Goal: Transaction & Acquisition: Purchase product/service

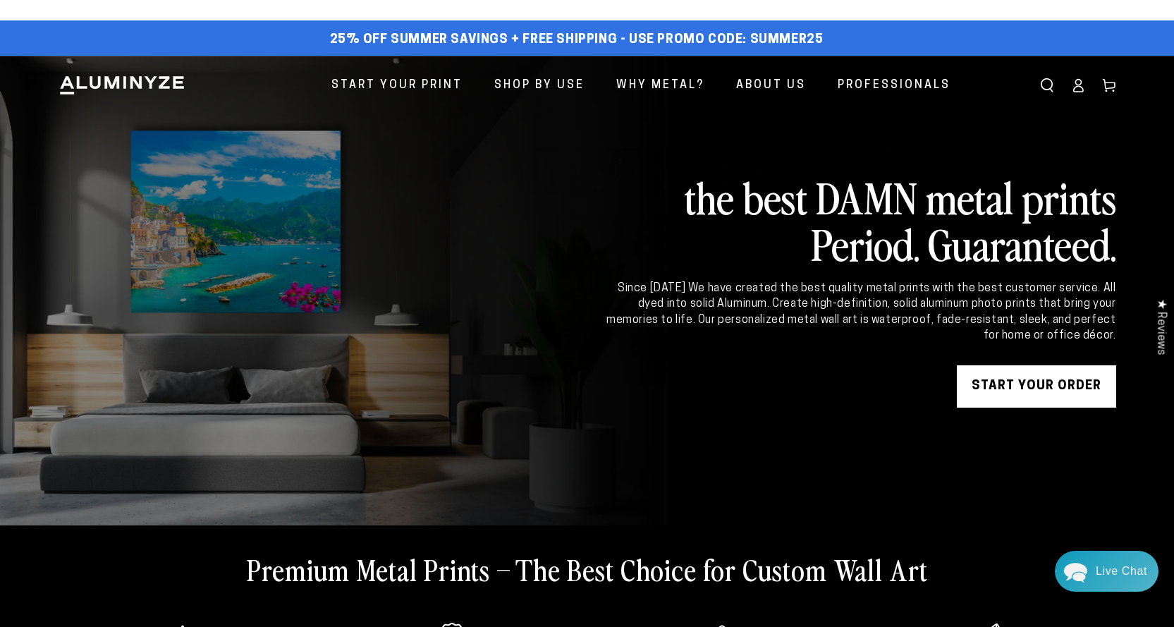
click at [424, 88] on div "Close dialog Get 35% Off + Free Shipping on Your First Order! Plus, enjoy early…" at bounding box center [587, 313] width 1174 height 627
click at [1035, 391] on link "START YOUR Order" at bounding box center [1036, 386] width 159 height 42
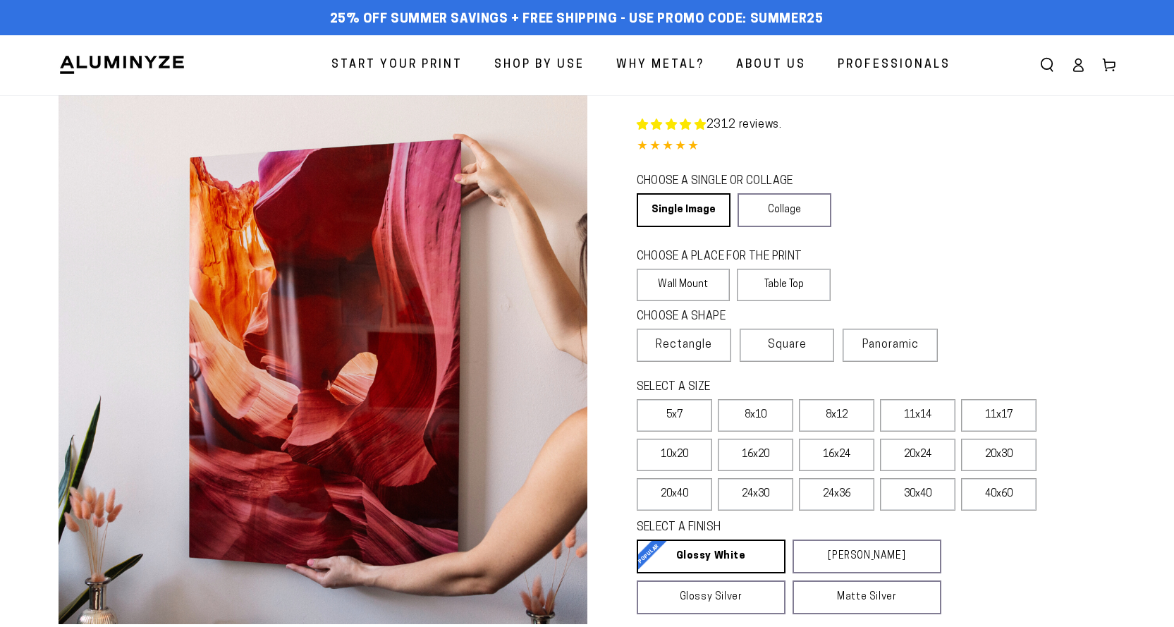
select select "**********"
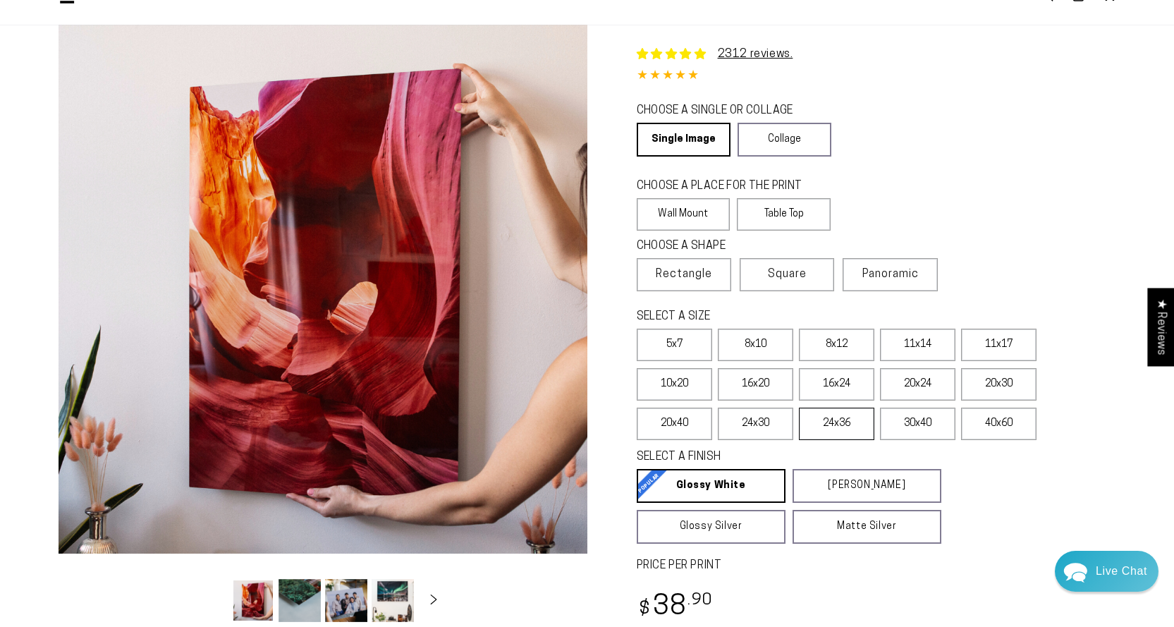
click at [828, 429] on label "24x36" at bounding box center [836, 424] width 75 height 32
click at [761, 427] on label "24x30" at bounding box center [755, 424] width 75 height 32
click at [683, 422] on label "20x40" at bounding box center [674, 424] width 75 height 32
click at [1015, 384] on label "20x30" at bounding box center [998, 384] width 75 height 32
click at [926, 384] on label "20x24" at bounding box center [917, 384] width 75 height 32
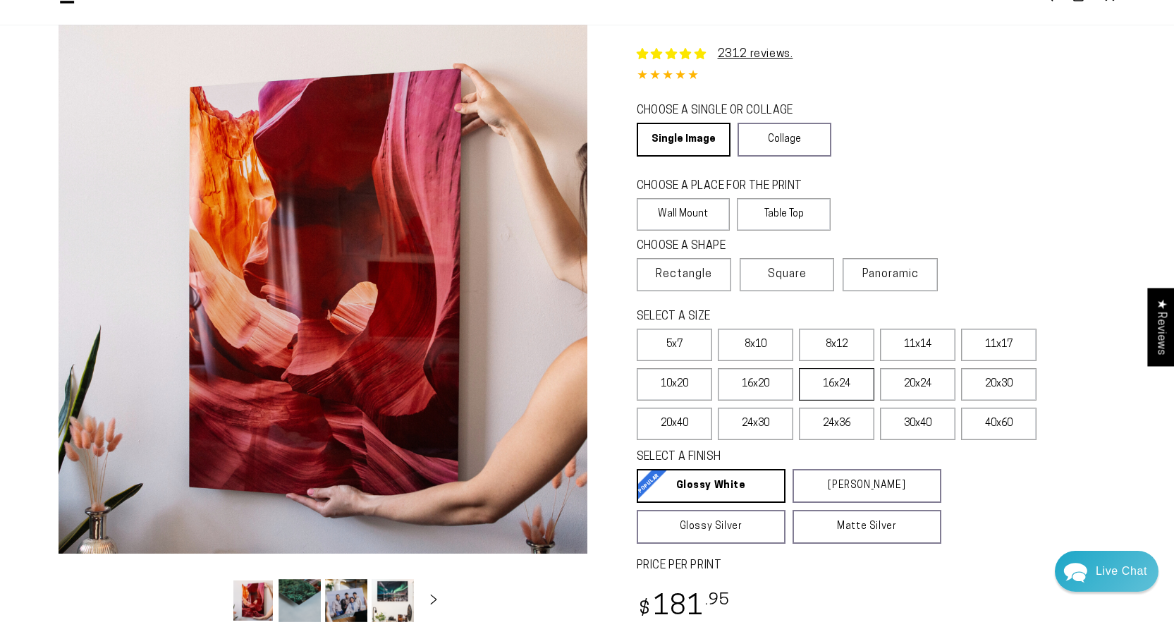
click at [844, 381] on label "16x24" at bounding box center [836, 384] width 75 height 32
click at [908, 386] on label "20x24" at bounding box center [917, 384] width 75 height 32
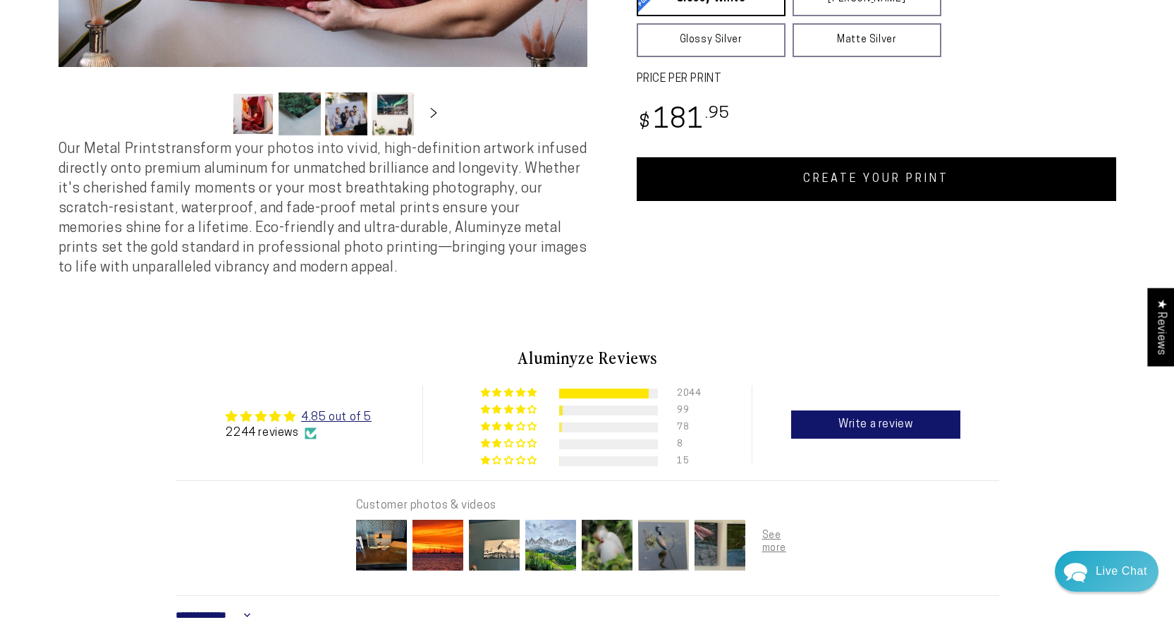
scroll to position [564, 0]
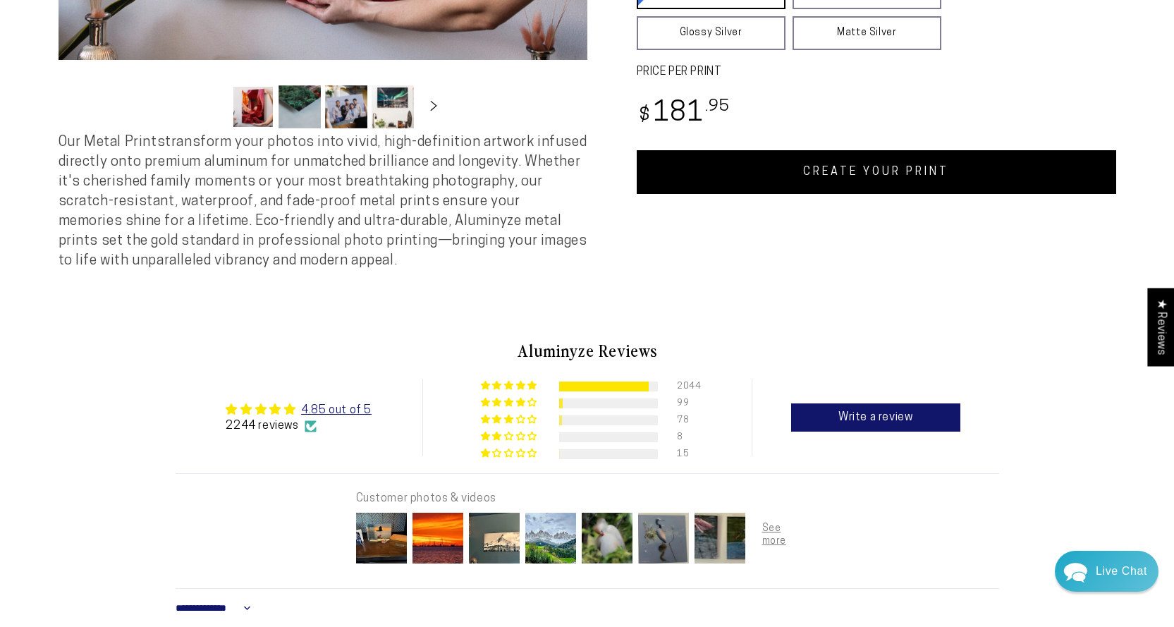
click at [843, 169] on link "CREATE YOUR PRINT" at bounding box center [876, 172] width 479 height 44
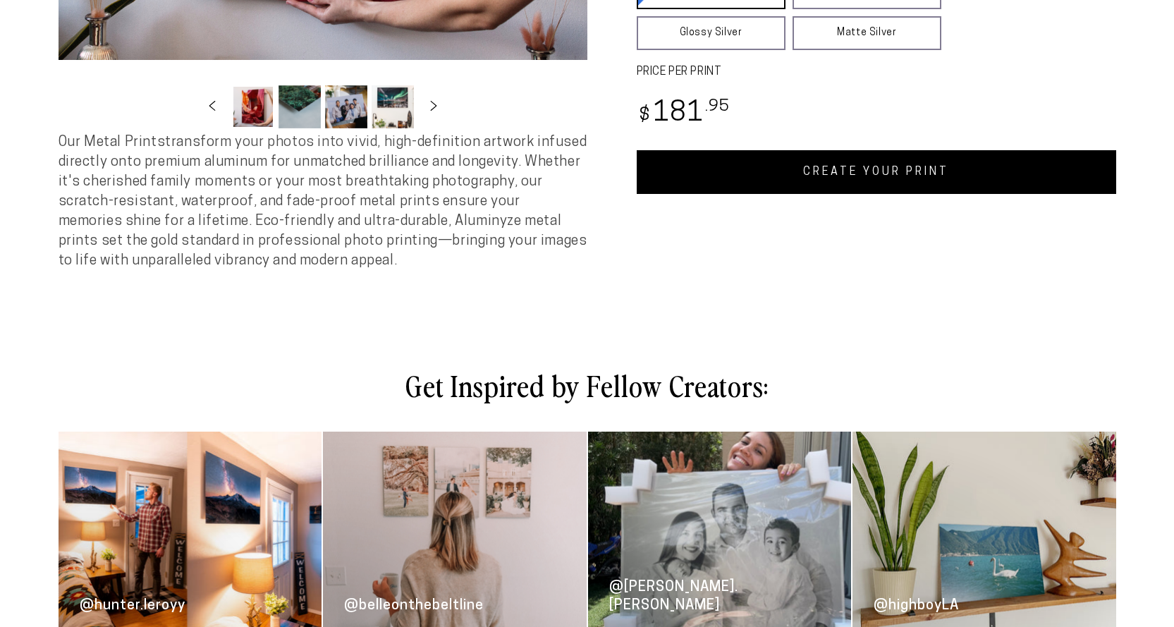
scroll to position [564, 0]
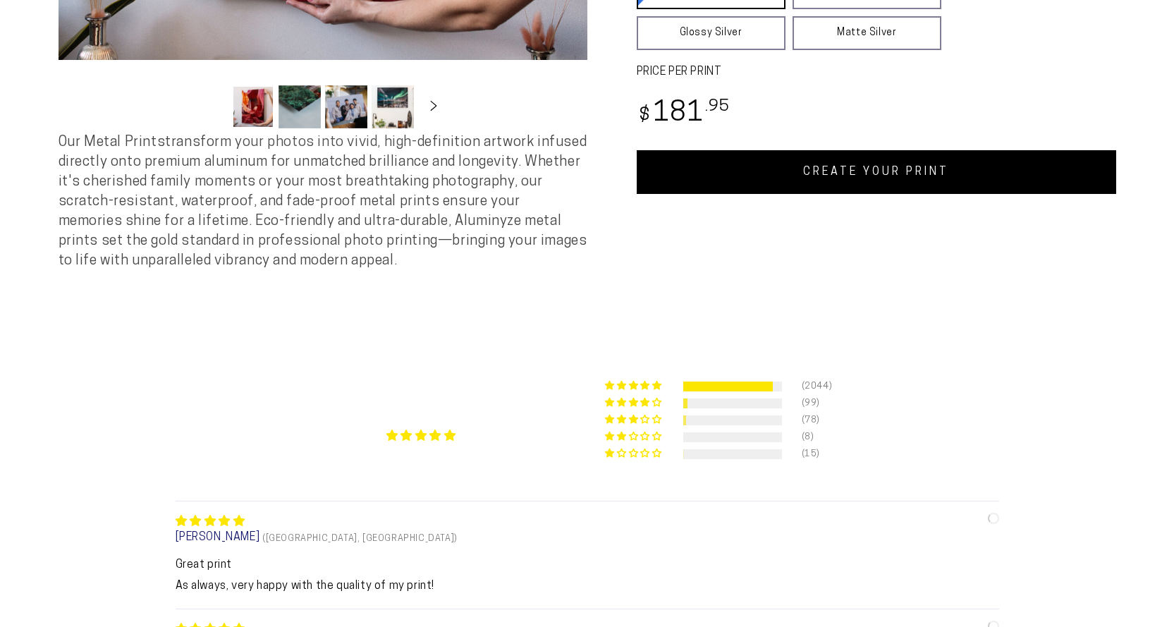
select select "**********"
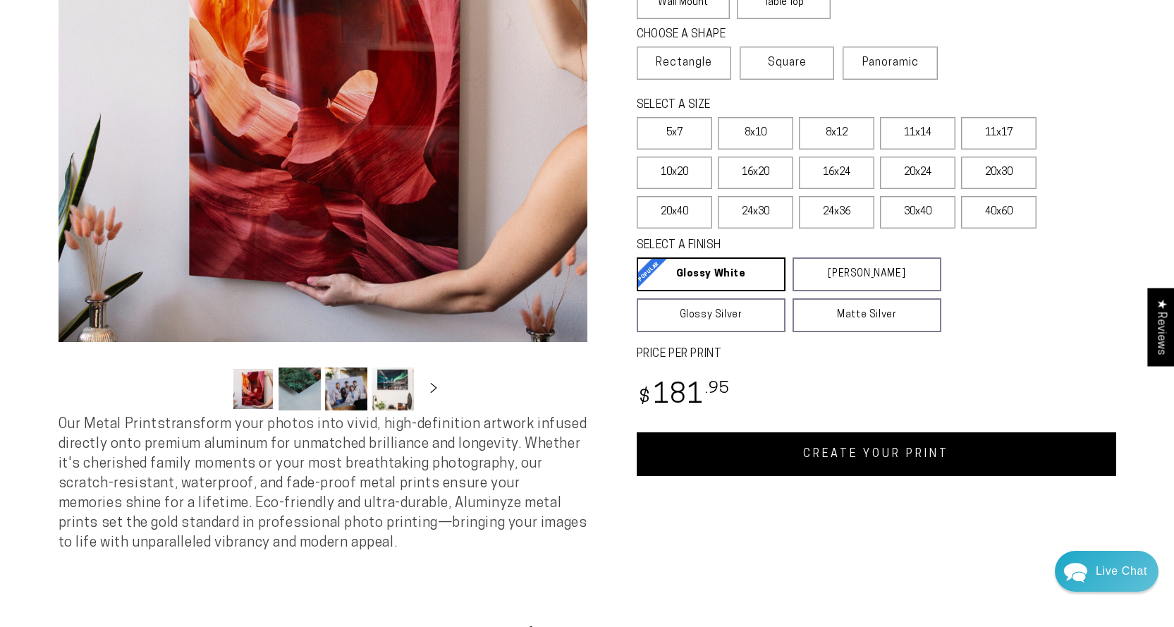
scroll to position [212, 0]
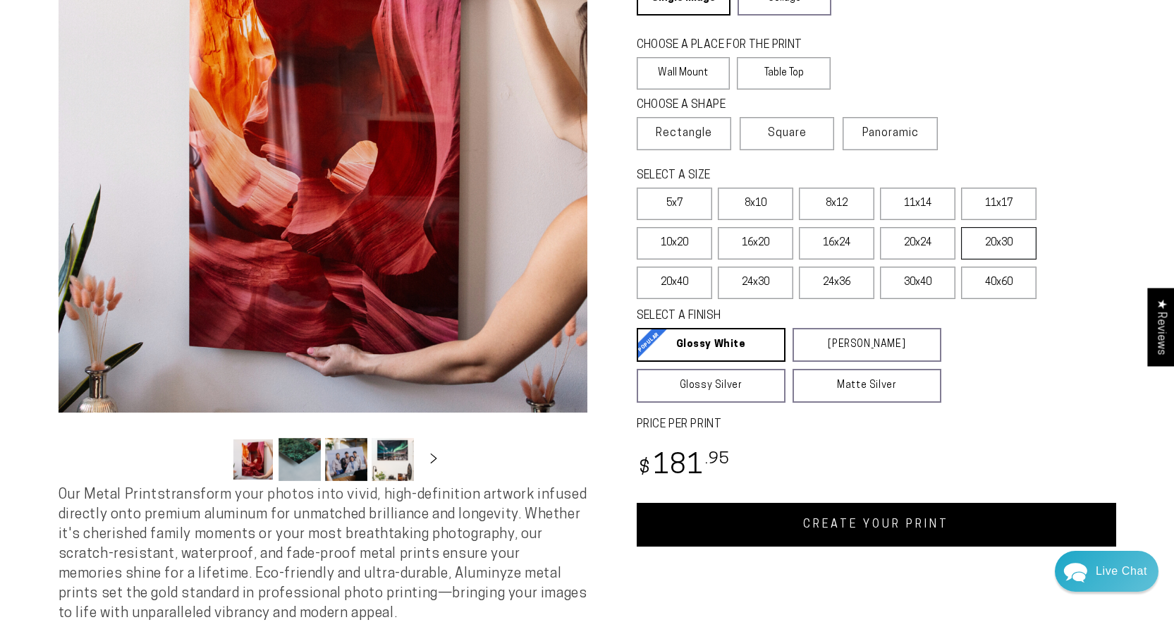
click at [996, 245] on label "20x30" at bounding box center [998, 243] width 75 height 32
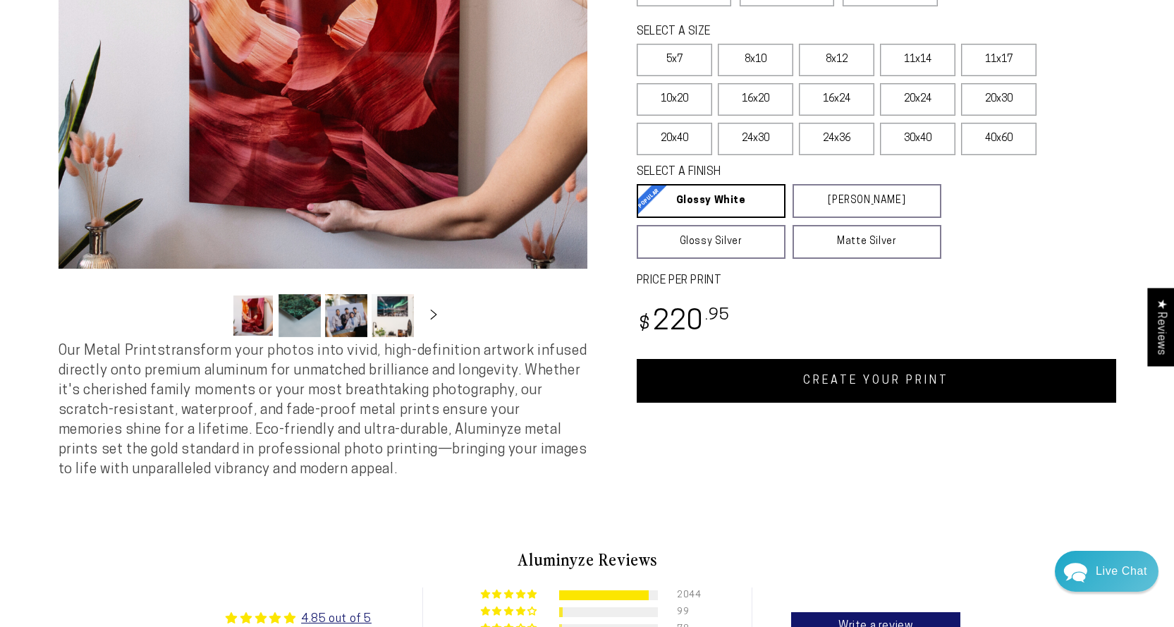
scroll to position [212, 0]
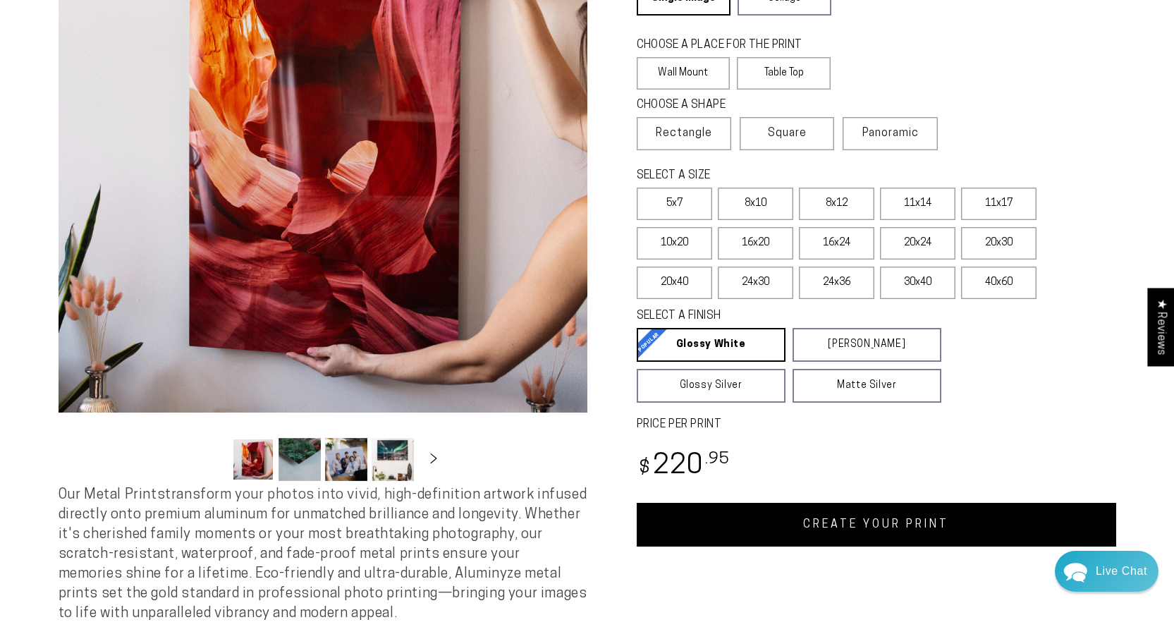
click at [883, 527] on link "CREATE YOUR PRINT" at bounding box center [876, 525] width 479 height 44
